Goal: Transaction & Acquisition: Book appointment/travel/reservation

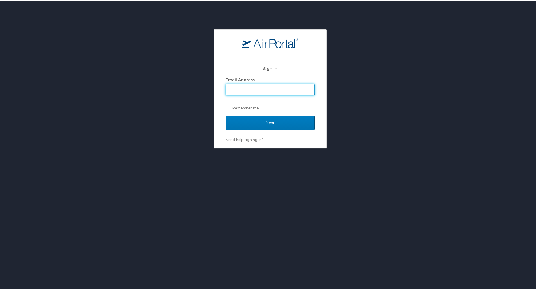
click at [262, 92] on input "Email Address" at bounding box center [270, 88] width 88 height 11
type input "[PERSON_NAME][EMAIL_ADDRESS][PERSON_NAME][DOMAIN_NAME]"
click at [226, 115] on input "Next" at bounding box center [270, 122] width 89 height 14
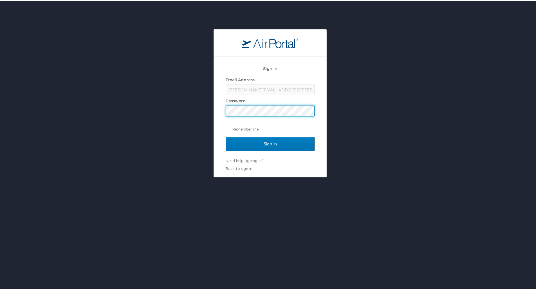
click at [226, 136] on input "Sign In" at bounding box center [270, 143] width 89 height 14
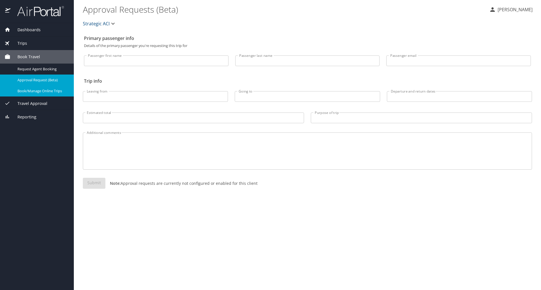
click at [34, 91] on span "Book/Manage Online Trips" at bounding box center [42, 90] width 50 height 5
